Goal: Task Accomplishment & Management: Use online tool/utility

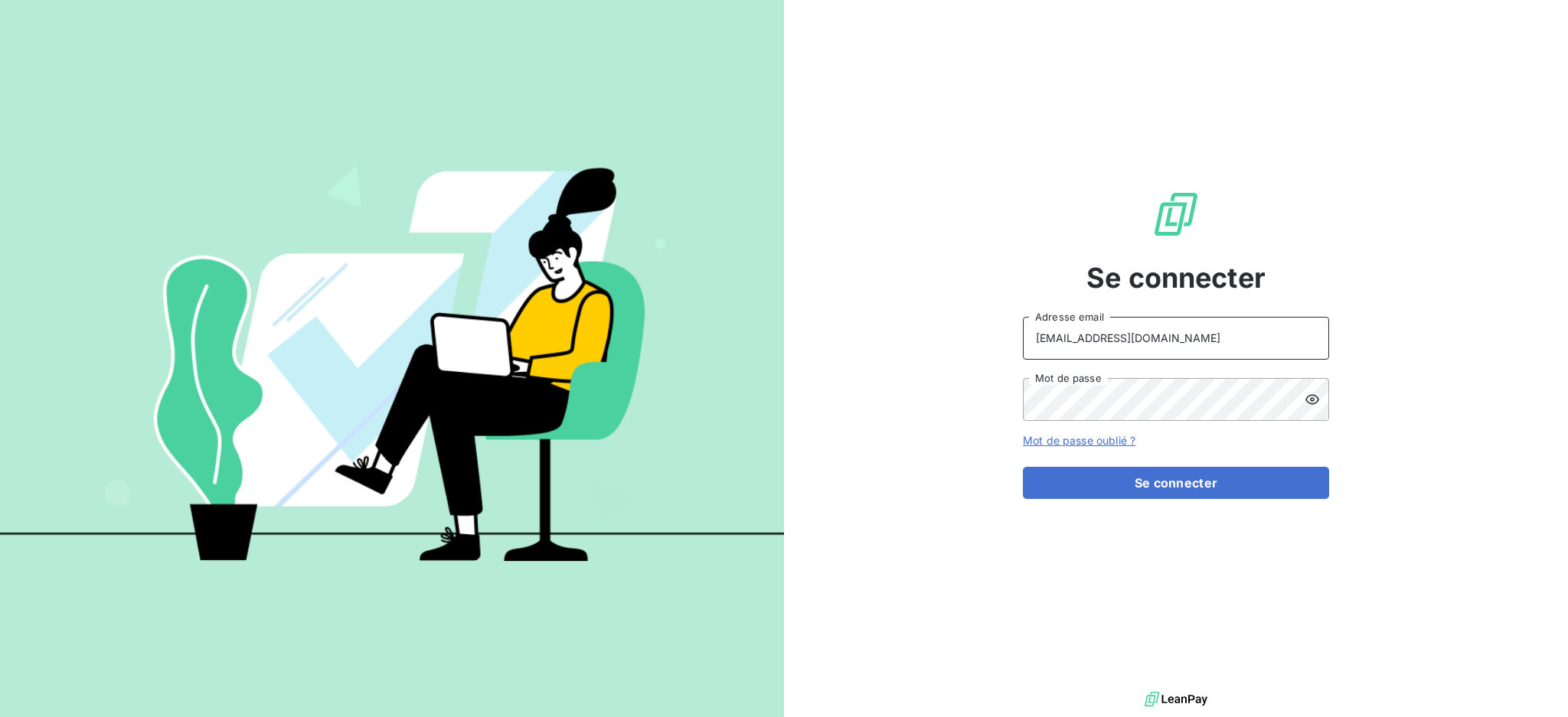
drag, startPoint x: 1195, startPoint y: 338, endPoint x: 1189, endPoint y: 346, distance: 10.0
click at [1195, 338] on input "[EMAIL_ADDRESS][DOMAIN_NAME]" at bounding box center [1176, 338] width 306 height 43
type input "[EMAIL_ADDRESS][DOMAIN_NAME]"
click at [1097, 482] on button "Se connecter" at bounding box center [1176, 483] width 306 height 32
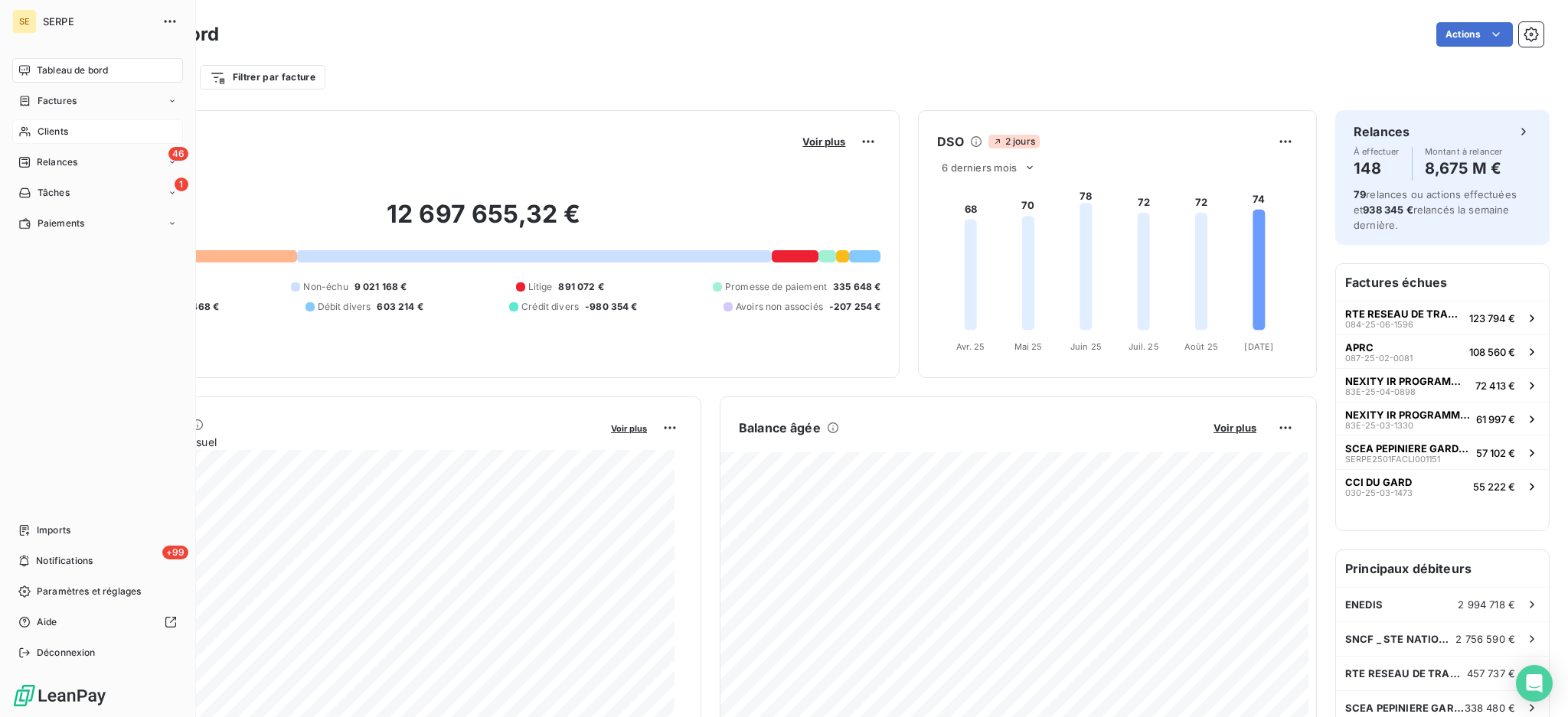
click at [64, 127] on span "Clients" at bounding box center [53, 131] width 30 height 13
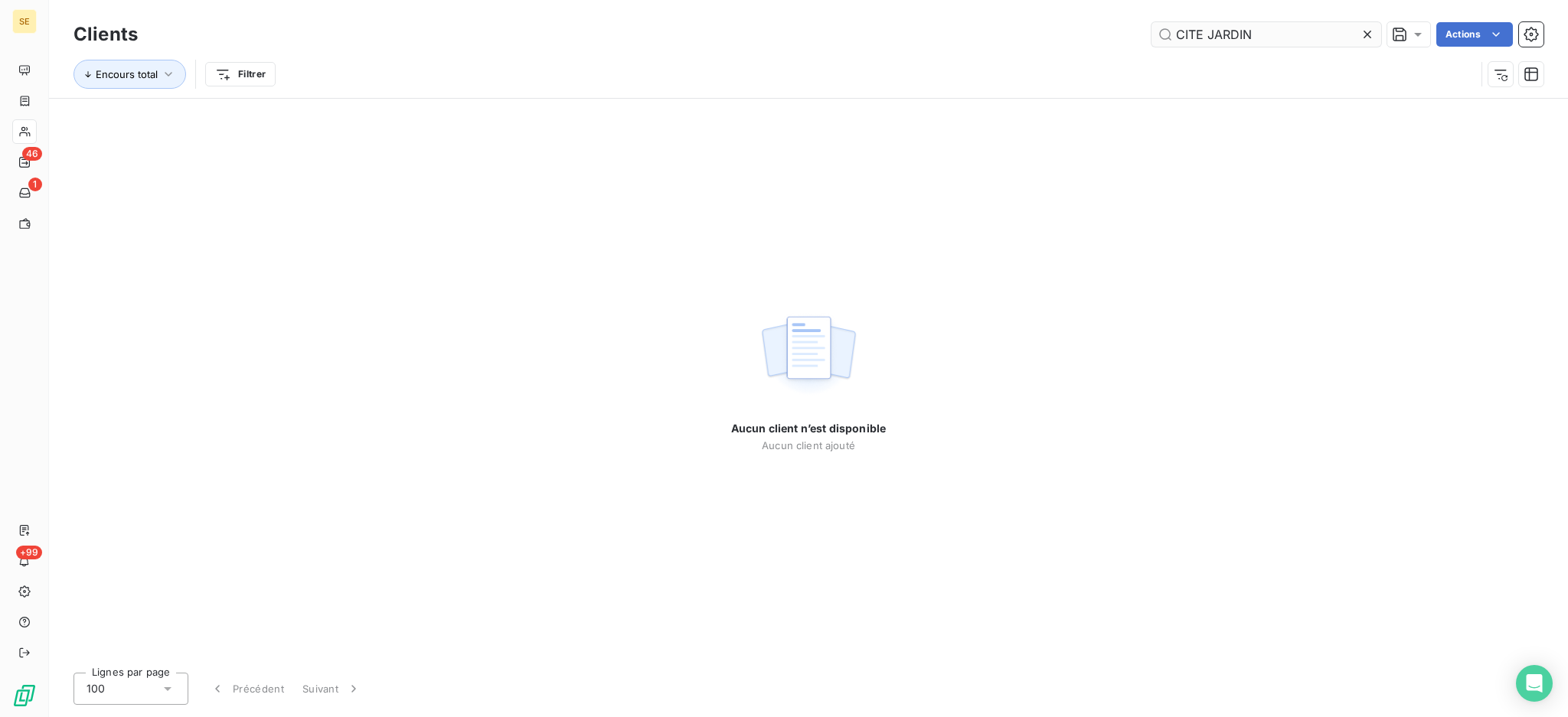
click at [1210, 31] on input "CITE JARDIN" at bounding box center [1266, 34] width 230 height 24
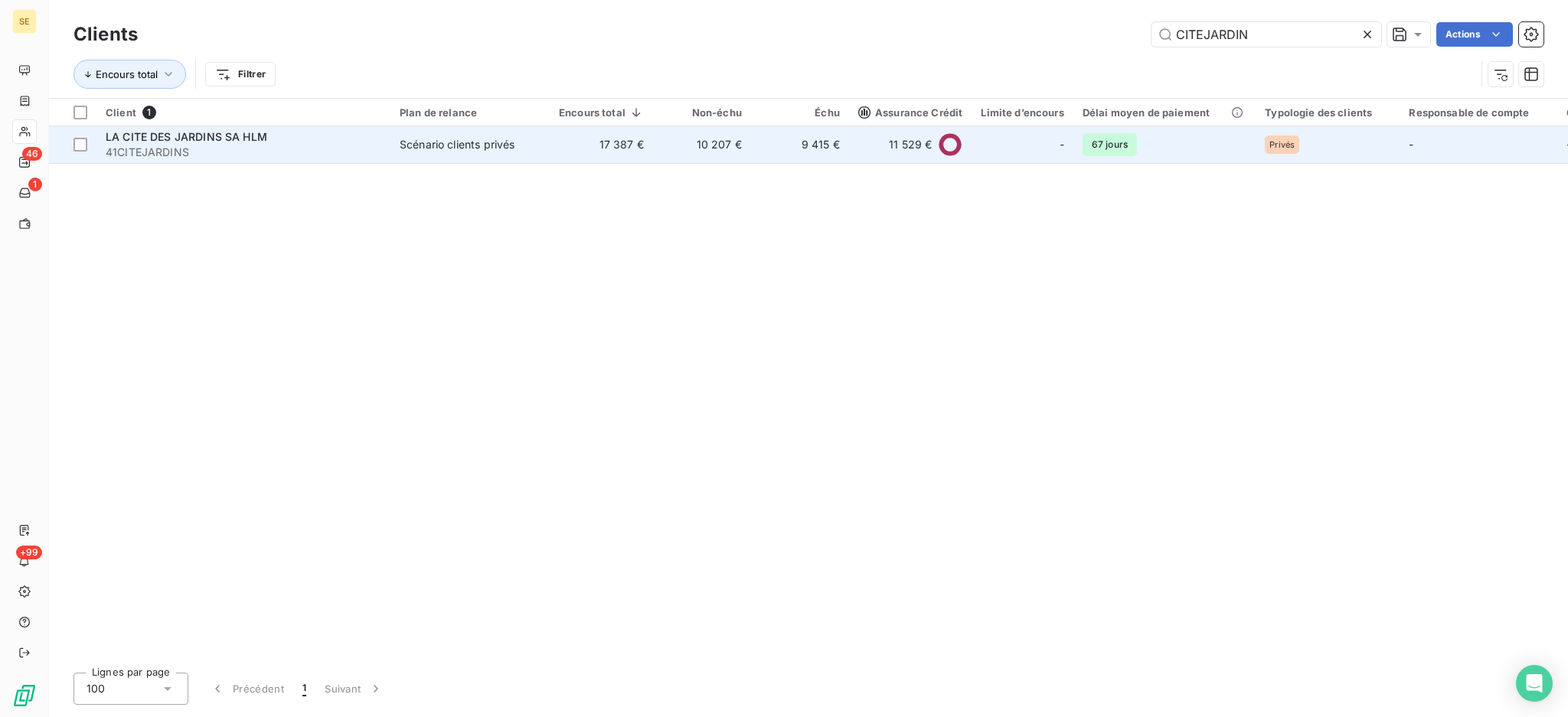
type input "CITEJARDIN"
click at [249, 147] on span "41CITEJARDINS" at bounding box center [244, 152] width 276 height 15
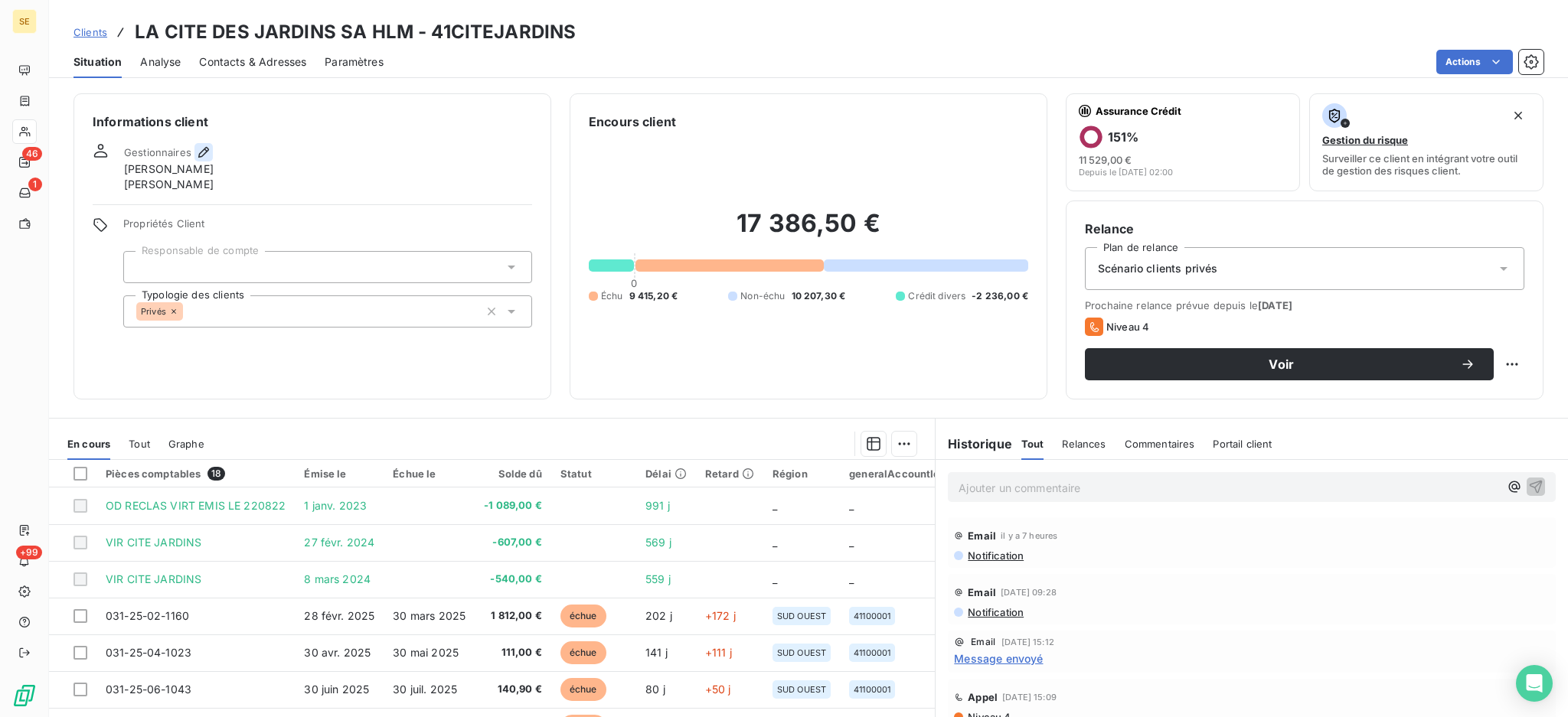
click at [197, 146] on icon "button" at bounding box center [203, 152] width 15 height 15
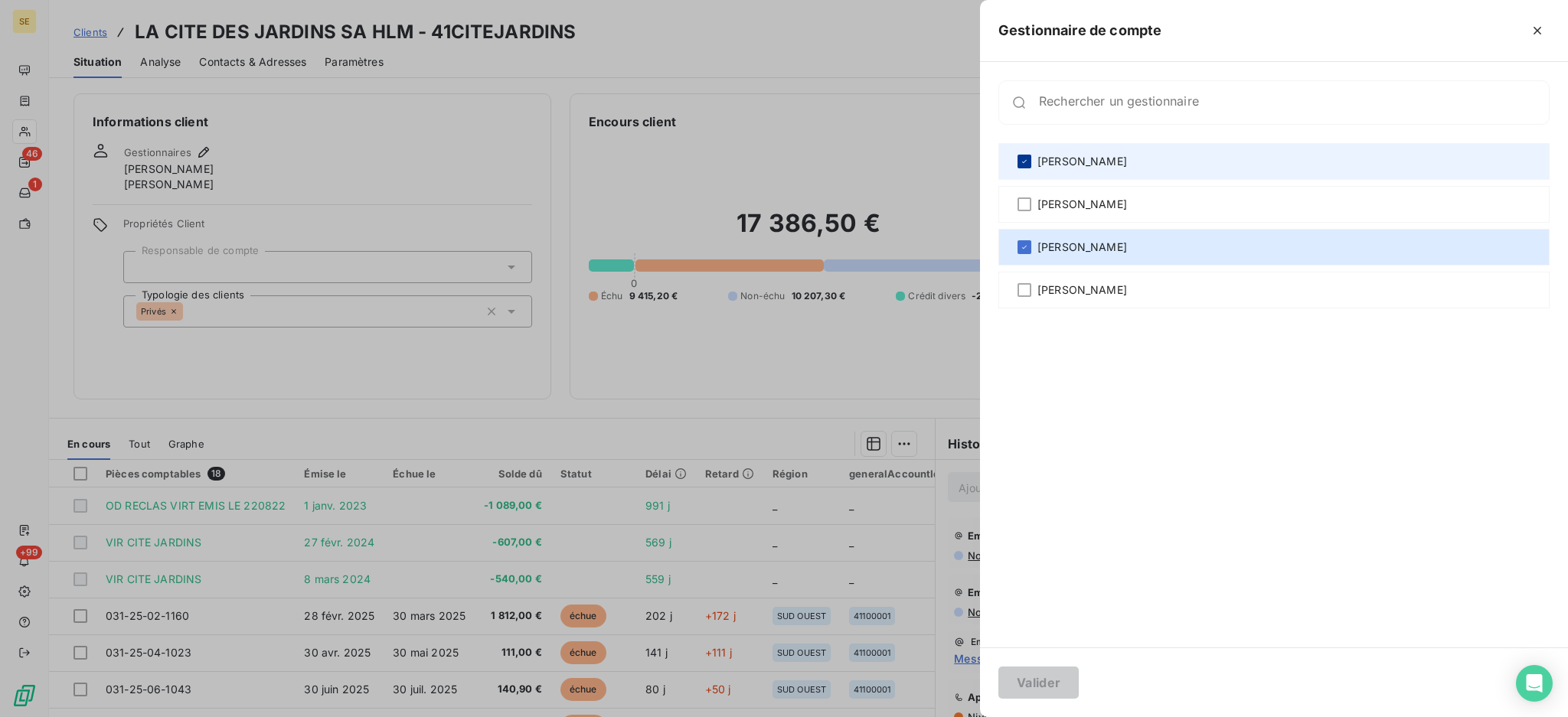
click at [1026, 159] on icon at bounding box center [1024, 161] width 9 height 9
click at [1051, 684] on button "Valider" at bounding box center [1039, 683] width 81 height 32
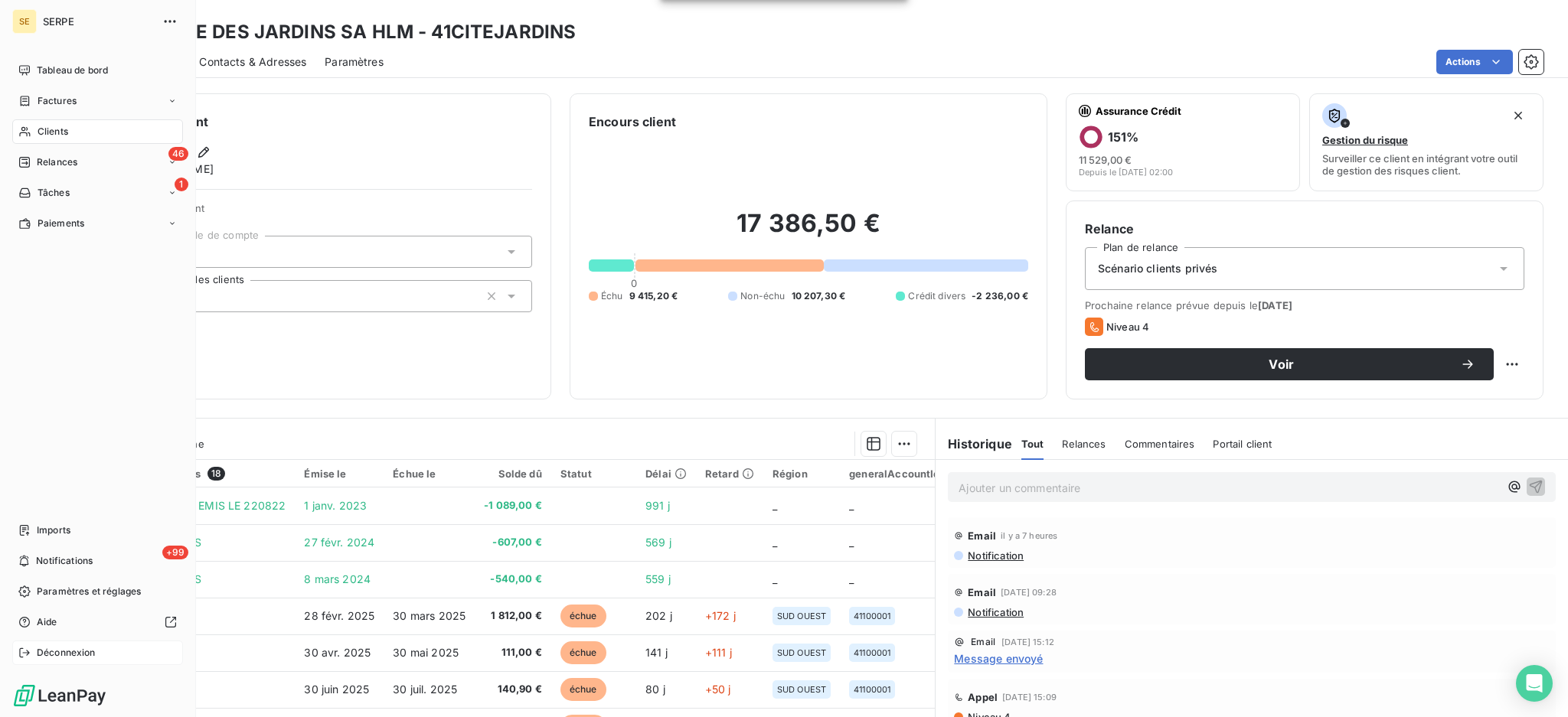
click at [45, 647] on span "Déconnexion" at bounding box center [66, 653] width 59 height 13
